Goal: Information Seeking & Learning: Learn about a topic

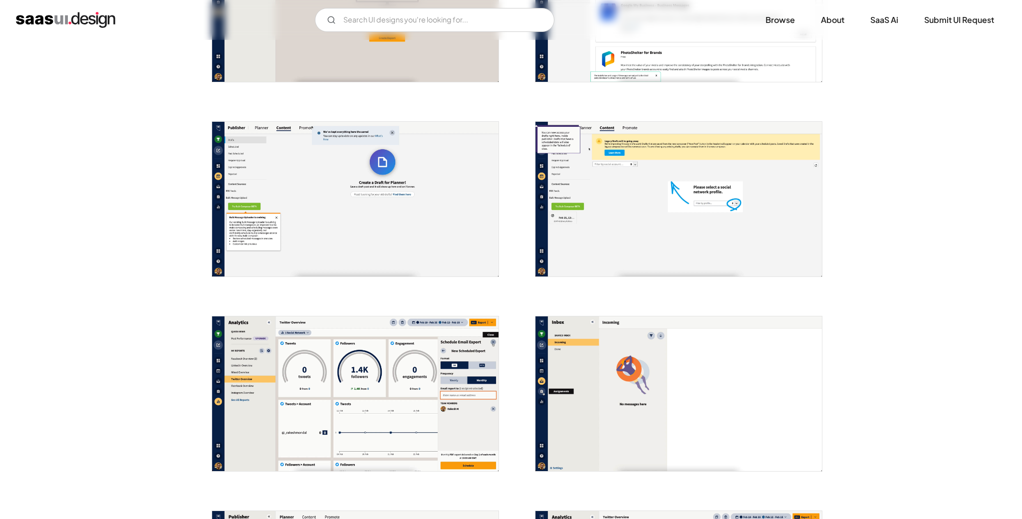
scroll to position [1095, 0]
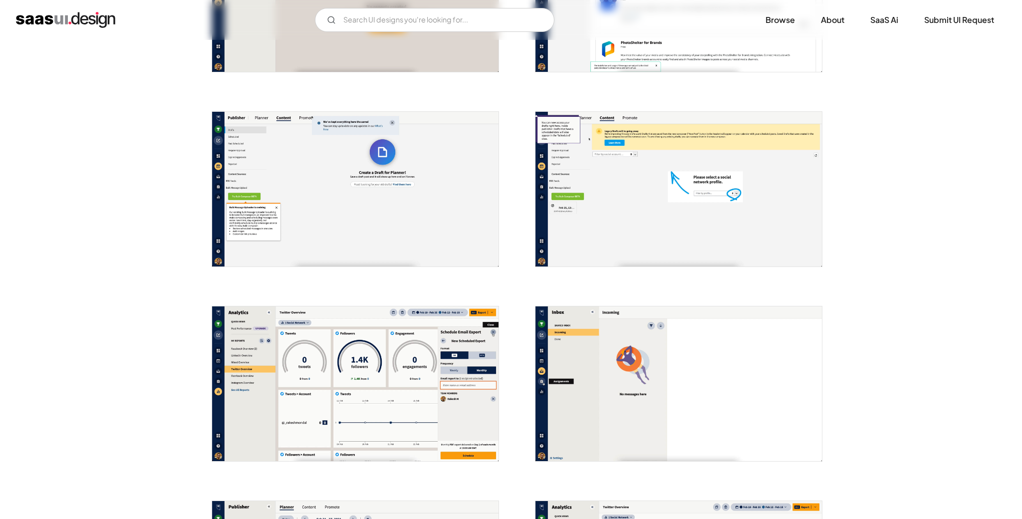
click at [383, 378] on img "open lightbox" at bounding box center [355, 384] width 287 height 155
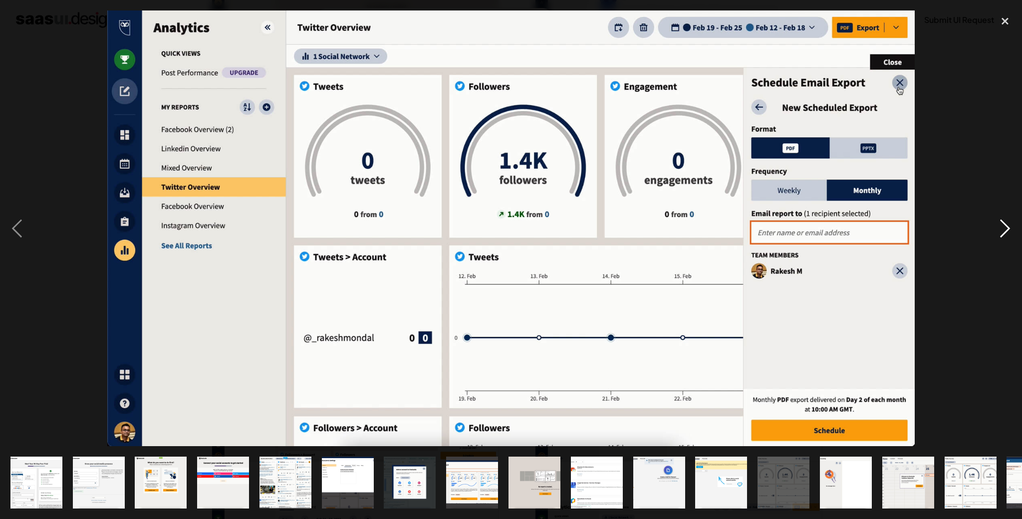
click at [1004, 224] on div "next image" at bounding box center [1006, 228] width 34 height 436
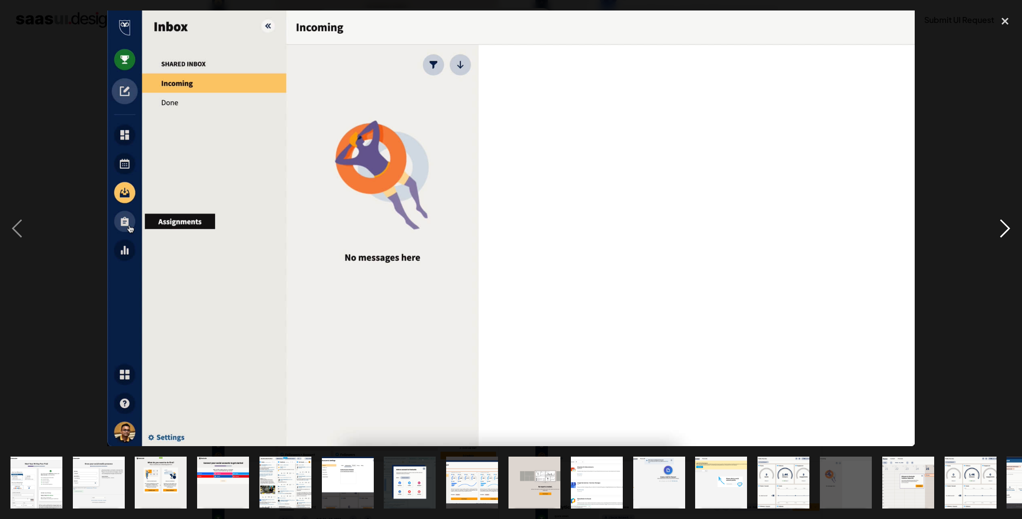
click at [1004, 225] on div "next image" at bounding box center [1006, 228] width 34 height 436
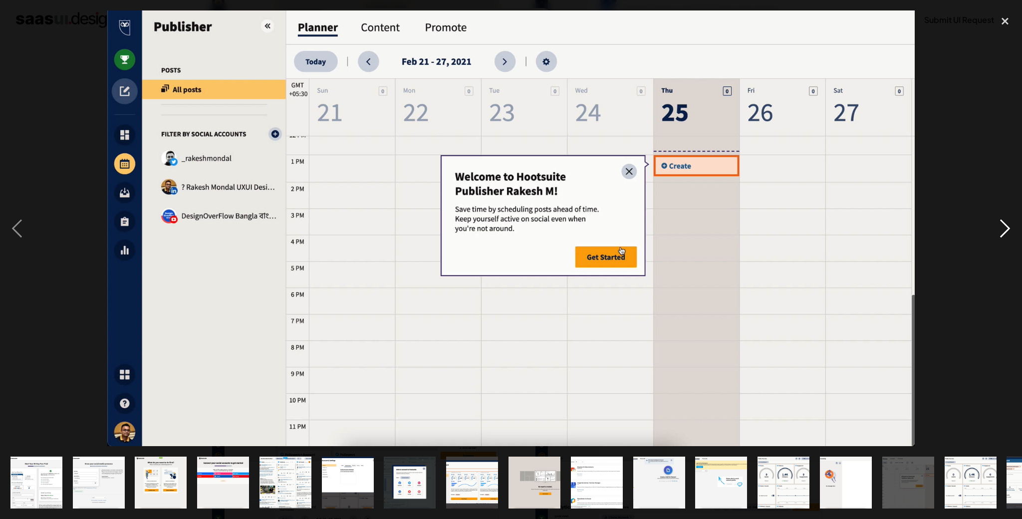
click at [1004, 225] on div "next image" at bounding box center [1006, 228] width 34 height 436
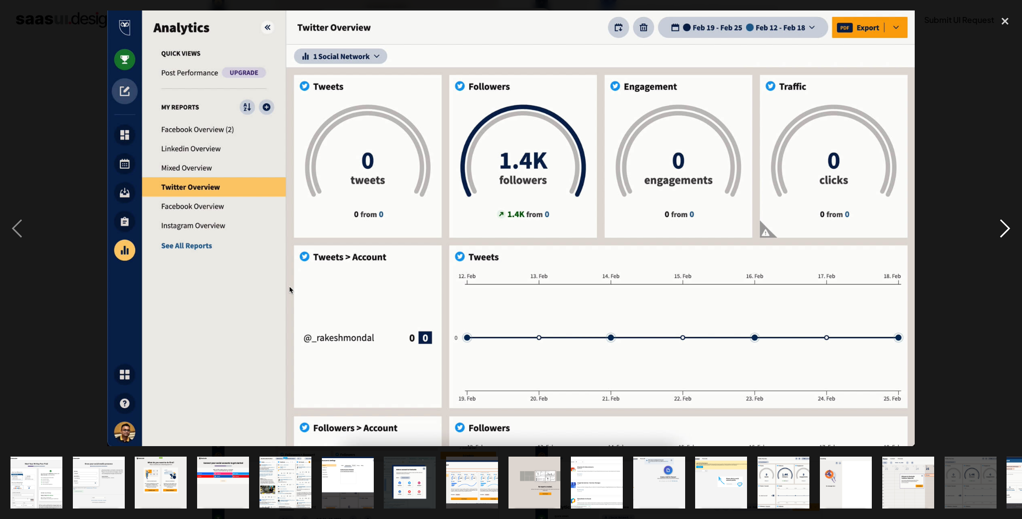
click at [1004, 225] on div "next image" at bounding box center [1006, 228] width 34 height 436
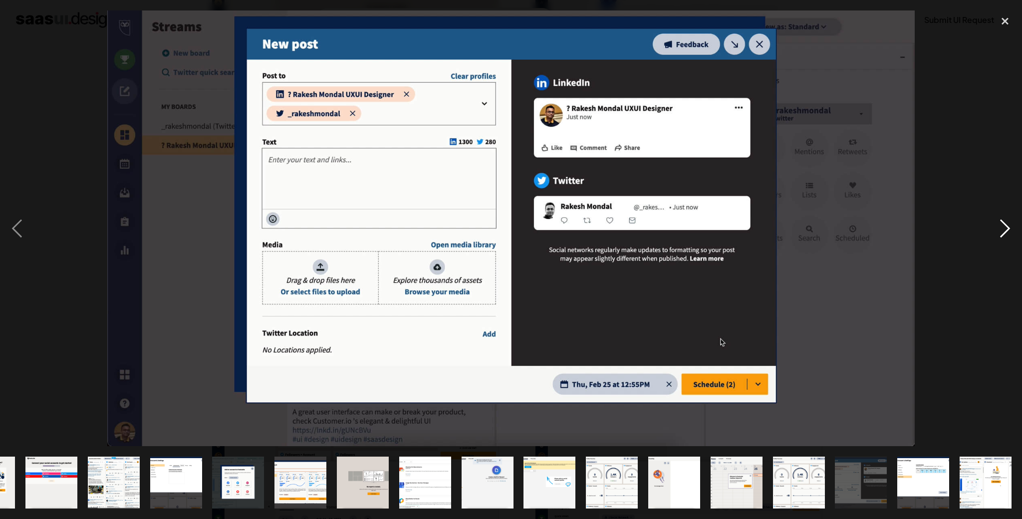
scroll to position [0, 172]
click at [1004, 225] on div "next image" at bounding box center [1006, 228] width 34 height 436
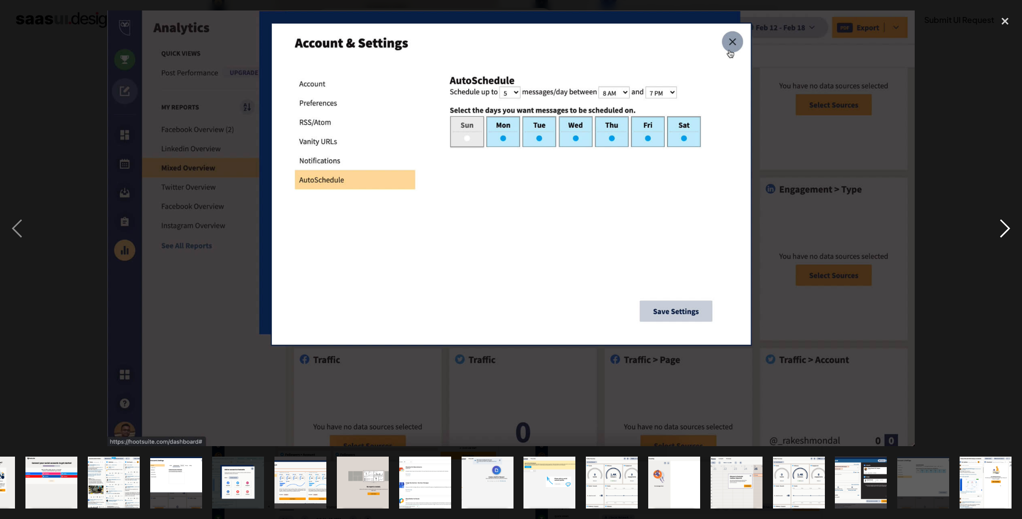
click at [1004, 225] on div "next image" at bounding box center [1006, 228] width 34 height 436
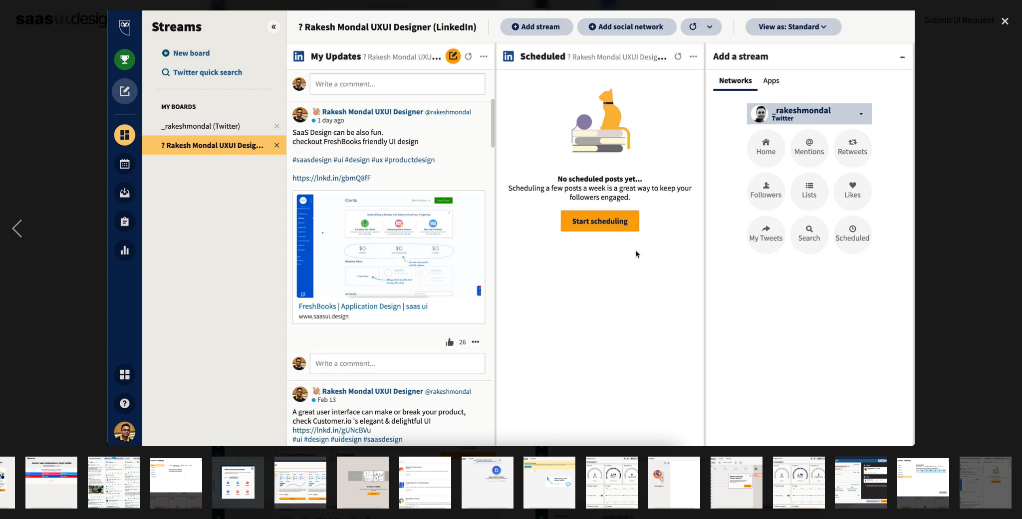
click at [1004, 225] on div "next image" at bounding box center [1006, 228] width 34 height 436
click at [22, 230] on div "previous image" at bounding box center [17, 228] width 34 height 436
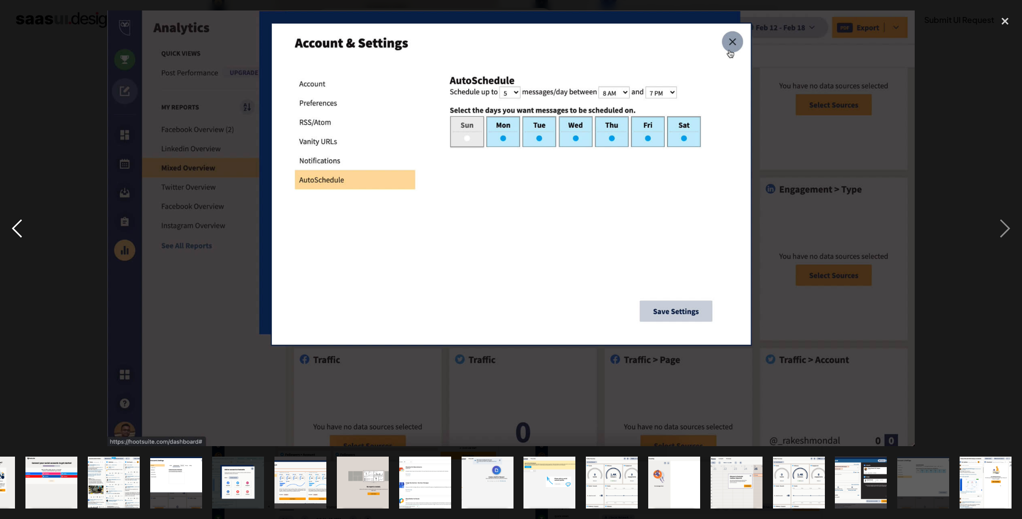
click at [22, 230] on div "previous image" at bounding box center [17, 228] width 34 height 436
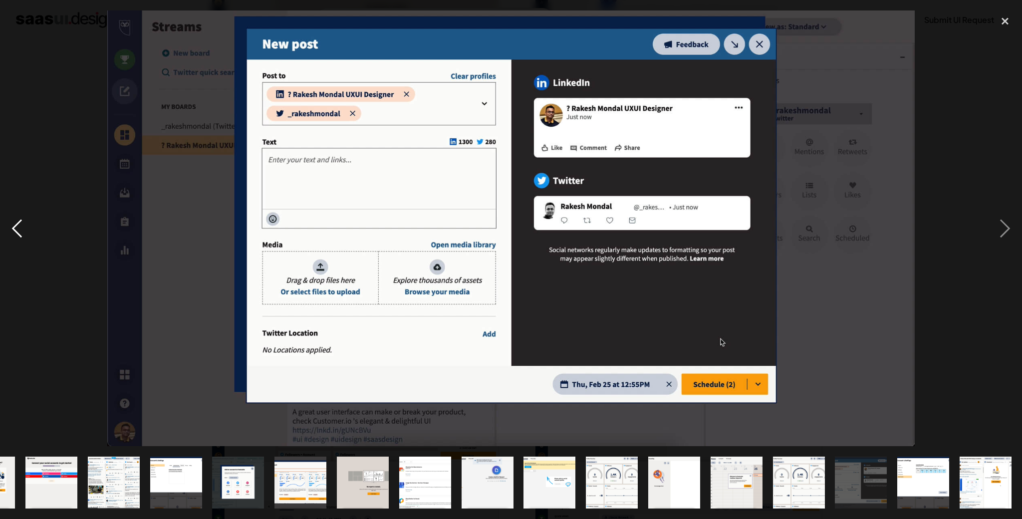
click at [22, 230] on div "previous image" at bounding box center [17, 228] width 34 height 436
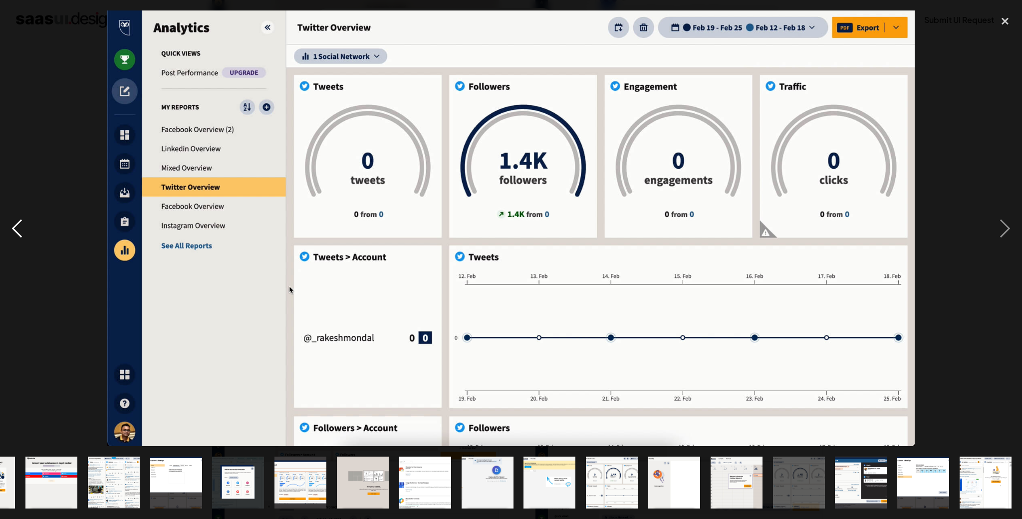
click at [22, 230] on div "previous image" at bounding box center [17, 228] width 34 height 436
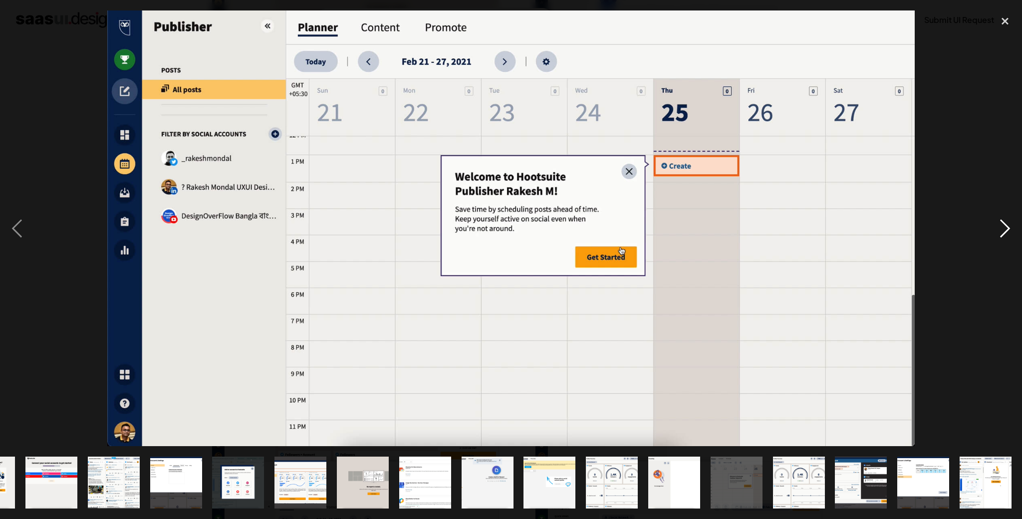
click at [1013, 230] on div "next image" at bounding box center [1006, 228] width 34 height 436
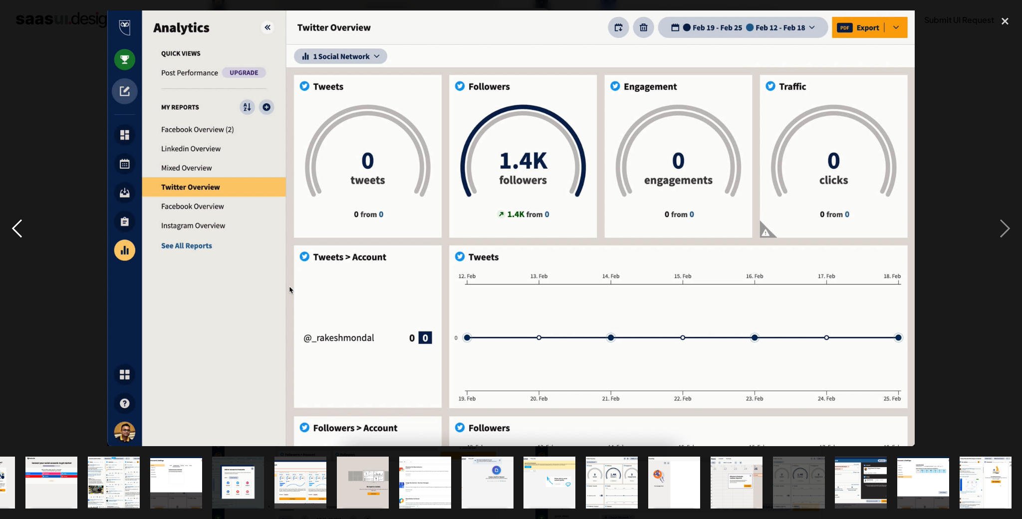
click at [20, 231] on div "previous image" at bounding box center [17, 228] width 34 height 436
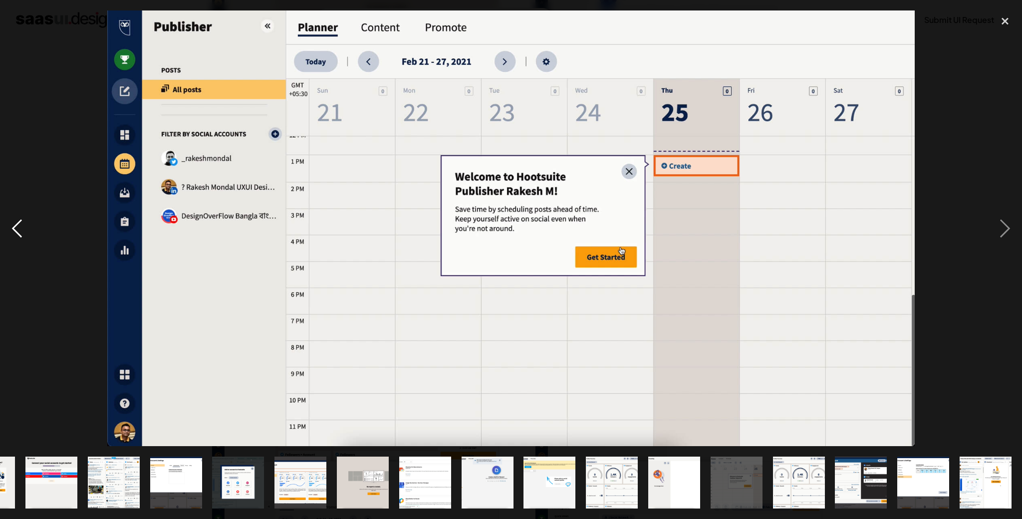
click at [16, 229] on div "previous image" at bounding box center [17, 228] width 34 height 436
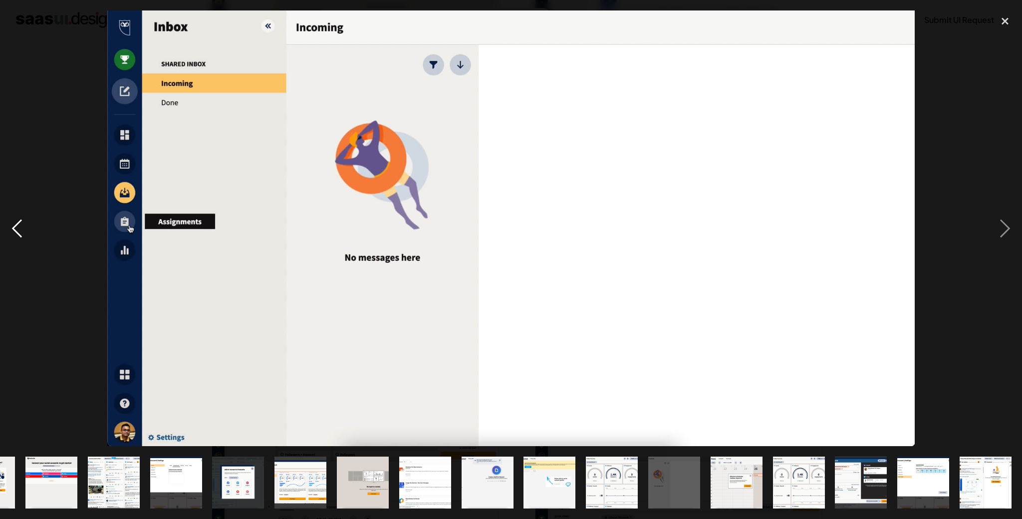
click at [17, 232] on div "previous image" at bounding box center [17, 228] width 34 height 436
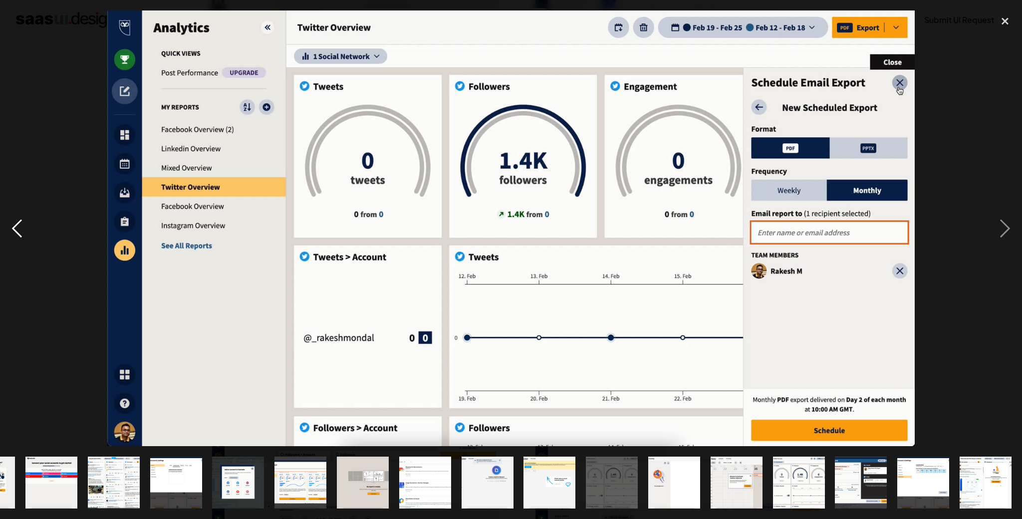
click at [17, 232] on div "previous image" at bounding box center [17, 228] width 34 height 436
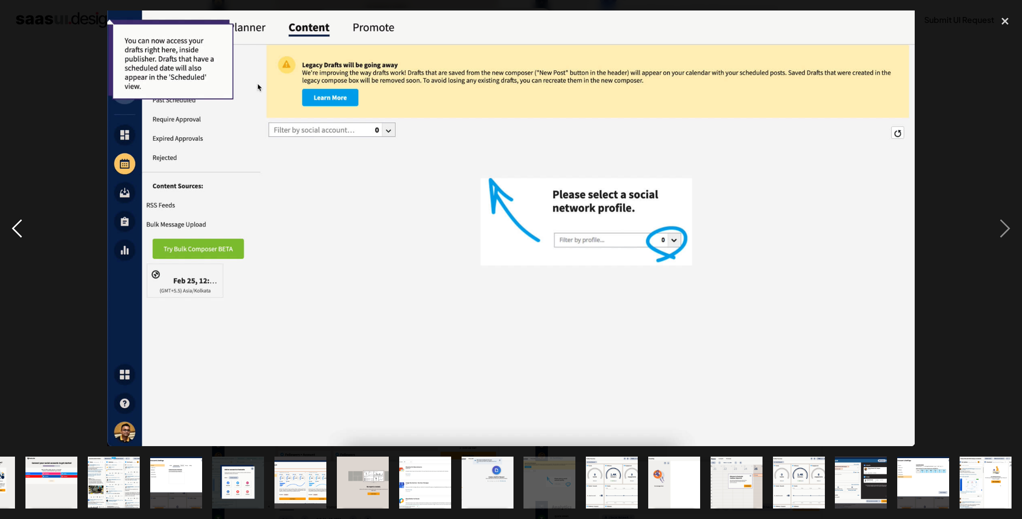
click at [17, 232] on div "previous image" at bounding box center [17, 228] width 34 height 436
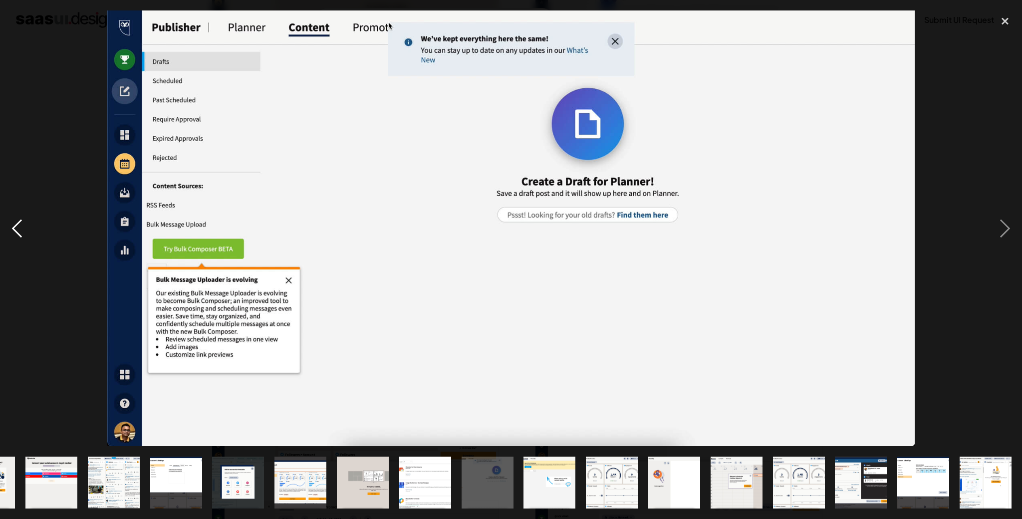
click at [17, 232] on div "previous image" at bounding box center [17, 228] width 34 height 436
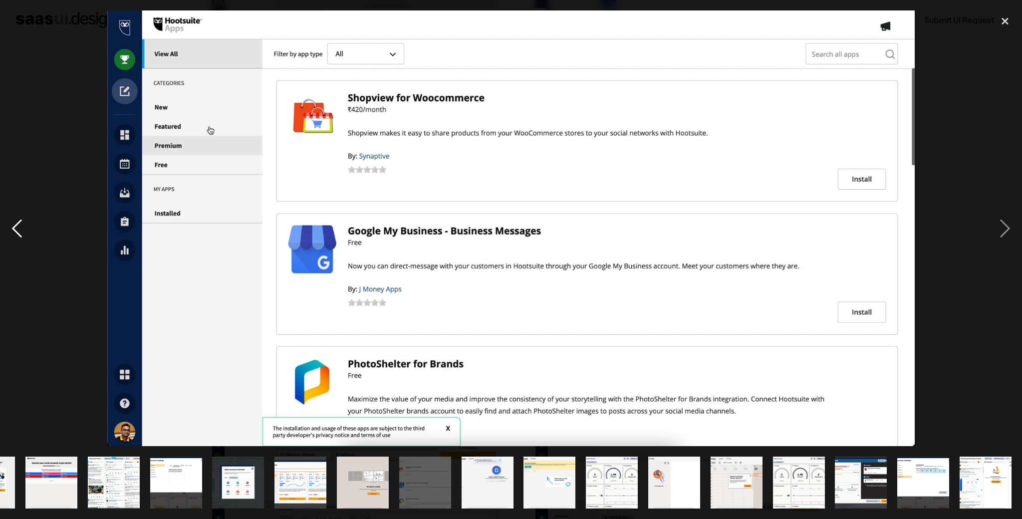
click at [17, 232] on div "previous image" at bounding box center [17, 228] width 34 height 436
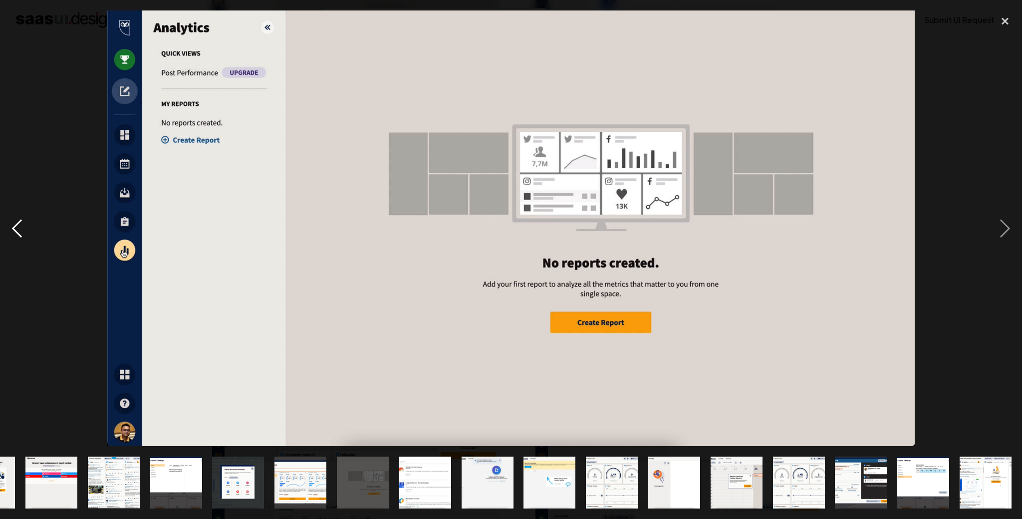
click at [17, 232] on div "previous image" at bounding box center [17, 228] width 34 height 436
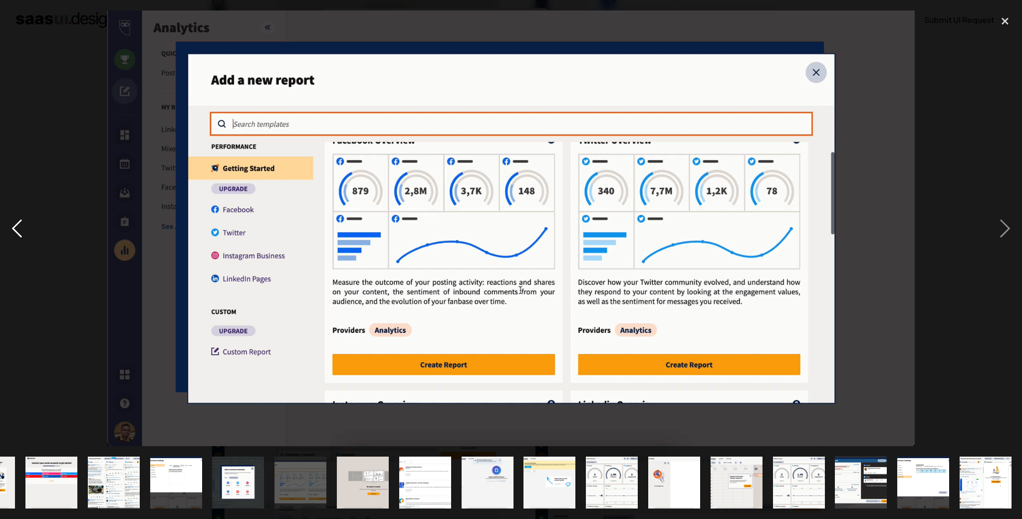
click at [17, 232] on div "previous image" at bounding box center [17, 228] width 34 height 436
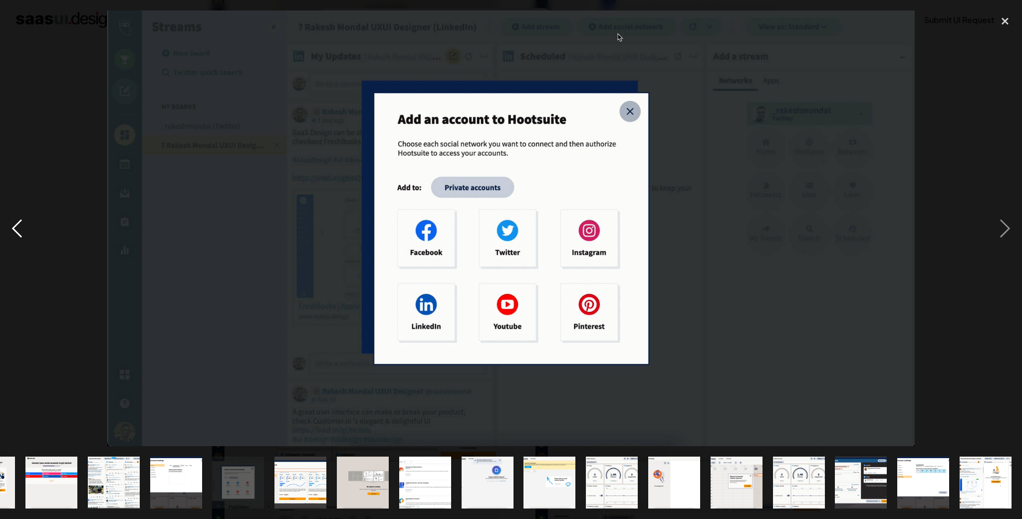
click at [17, 232] on div "previous image" at bounding box center [17, 228] width 34 height 436
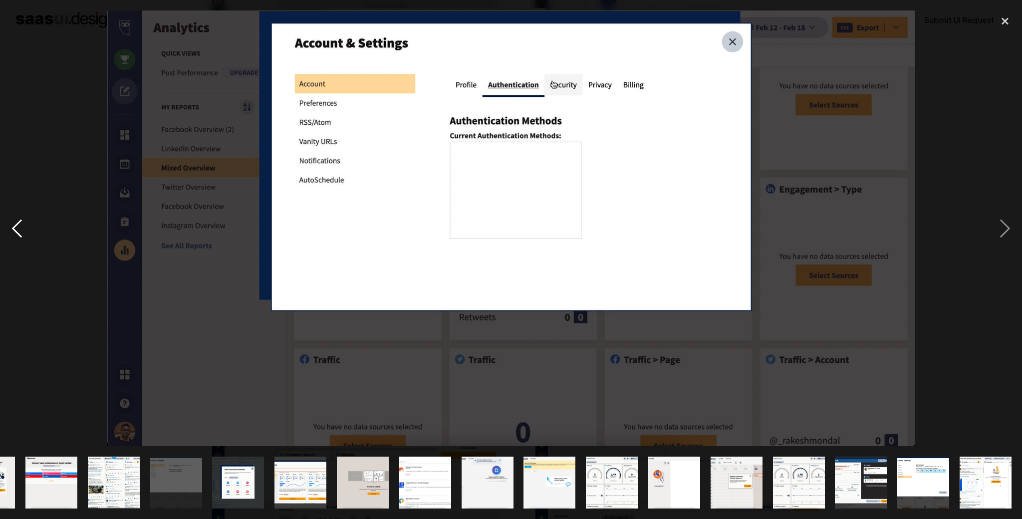
click at [17, 232] on div "previous image" at bounding box center [17, 228] width 34 height 436
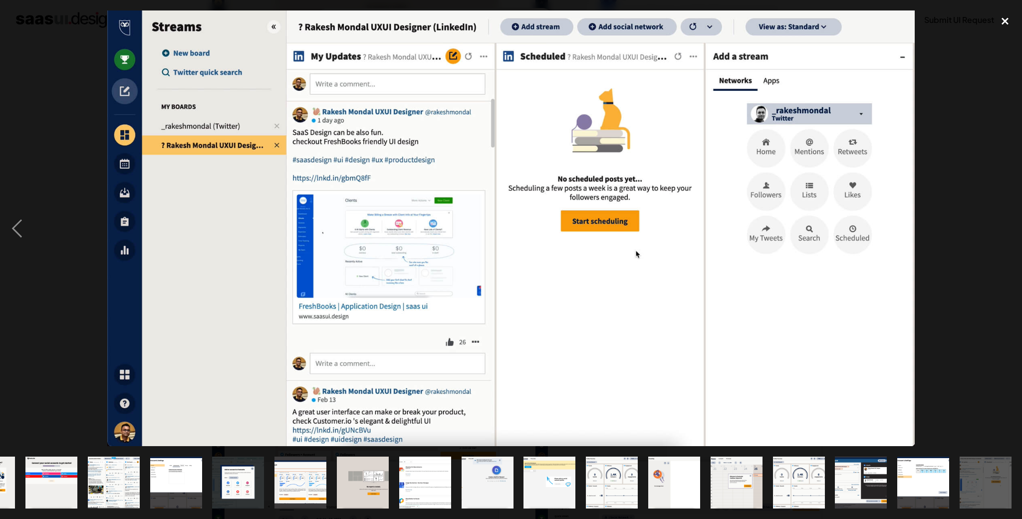
click at [1006, 22] on div "close lightbox" at bounding box center [1006, 21] width 34 height 22
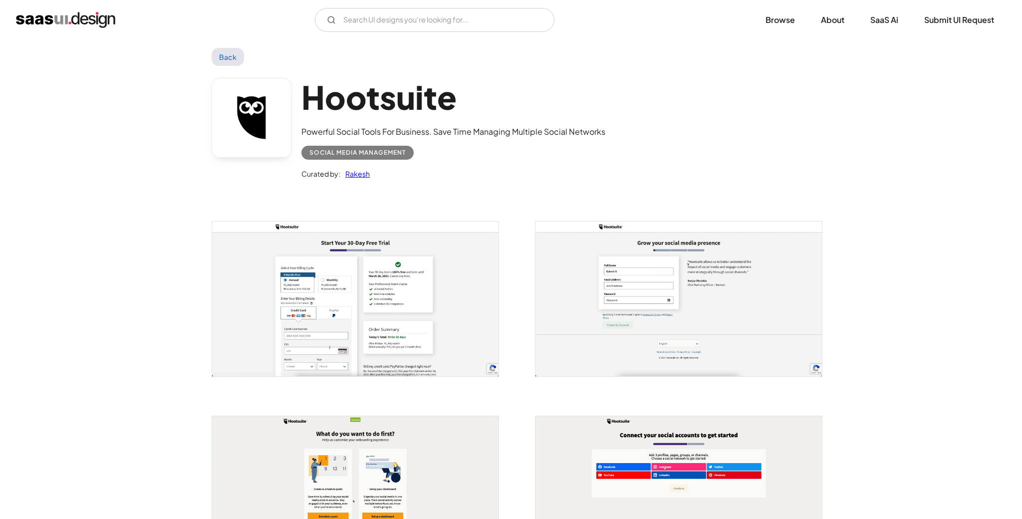
scroll to position [0, 0]
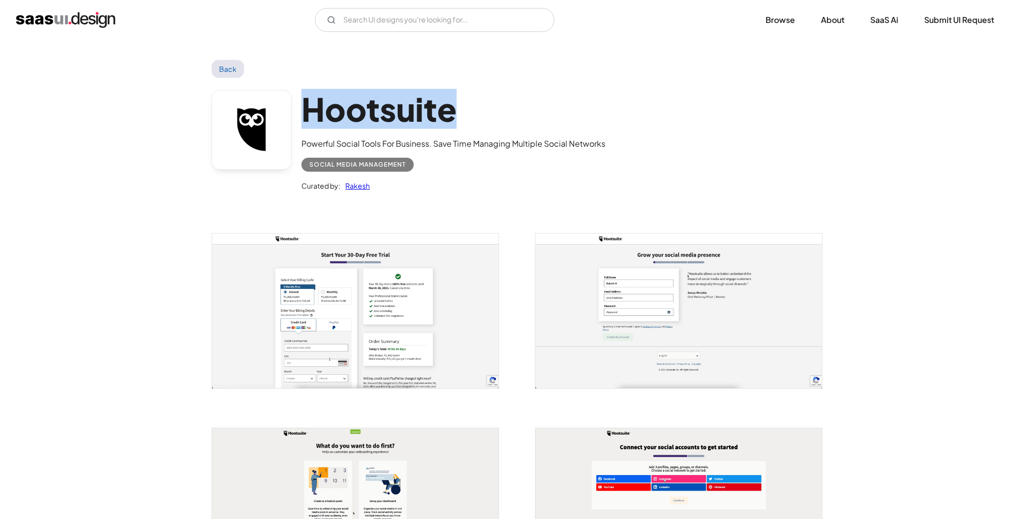
drag, startPoint x: 468, startPoint y: 114, endPoint x: 286, endPoint y: 110, distance: 182.3
click at [285, 111] on div "Hootsuite Powerful Social Tools For Business. Save Time Managing Multiple Socia…" at bounding box center [511, 143] width 599 height 130
copy div "Hootsuite"
